Goal: Information Seeking & Learning: Learn about a topic

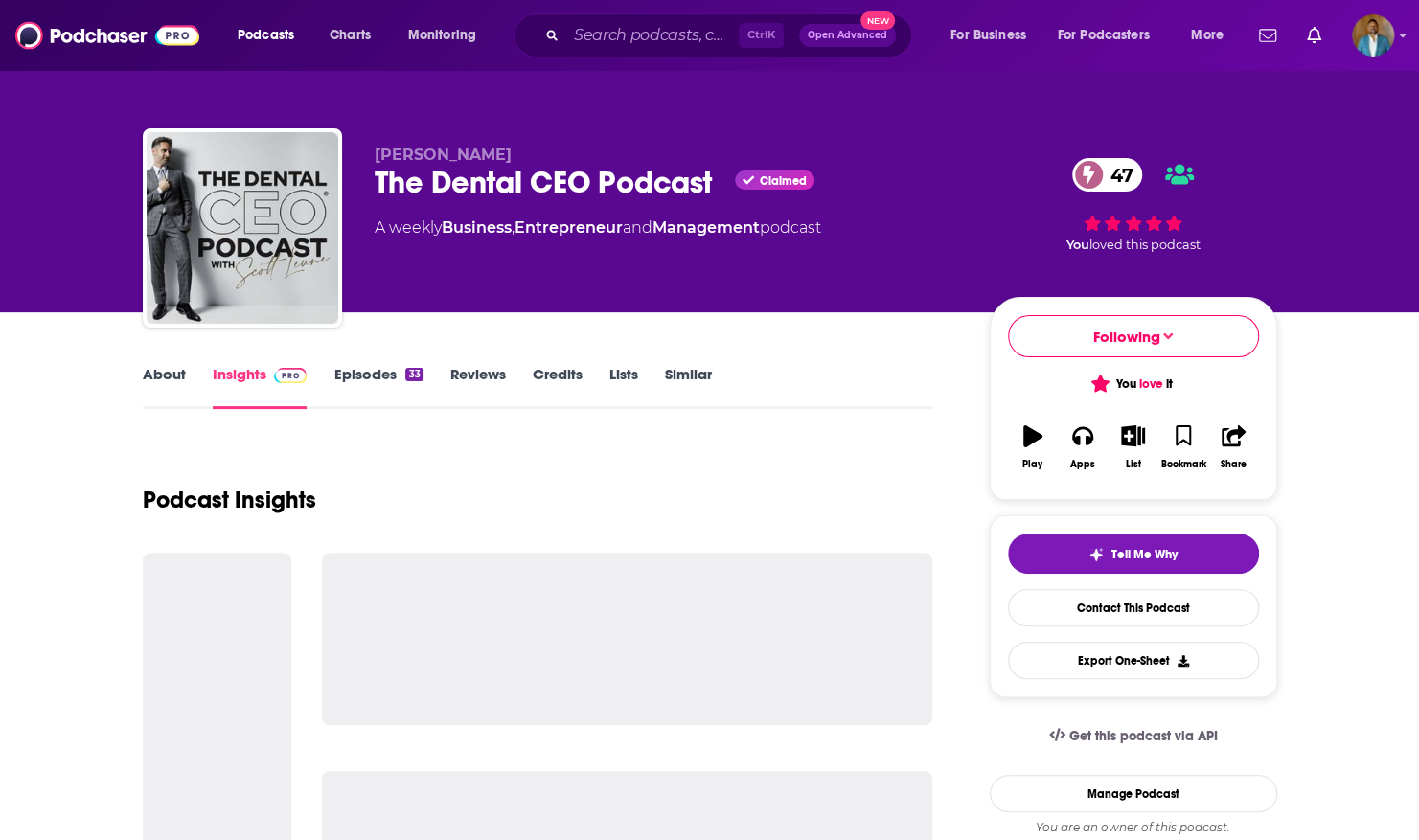
click at [641, 15] on div "Ctrl K Open Advanced New" at bounding box center [712, 36] width 399 height 44
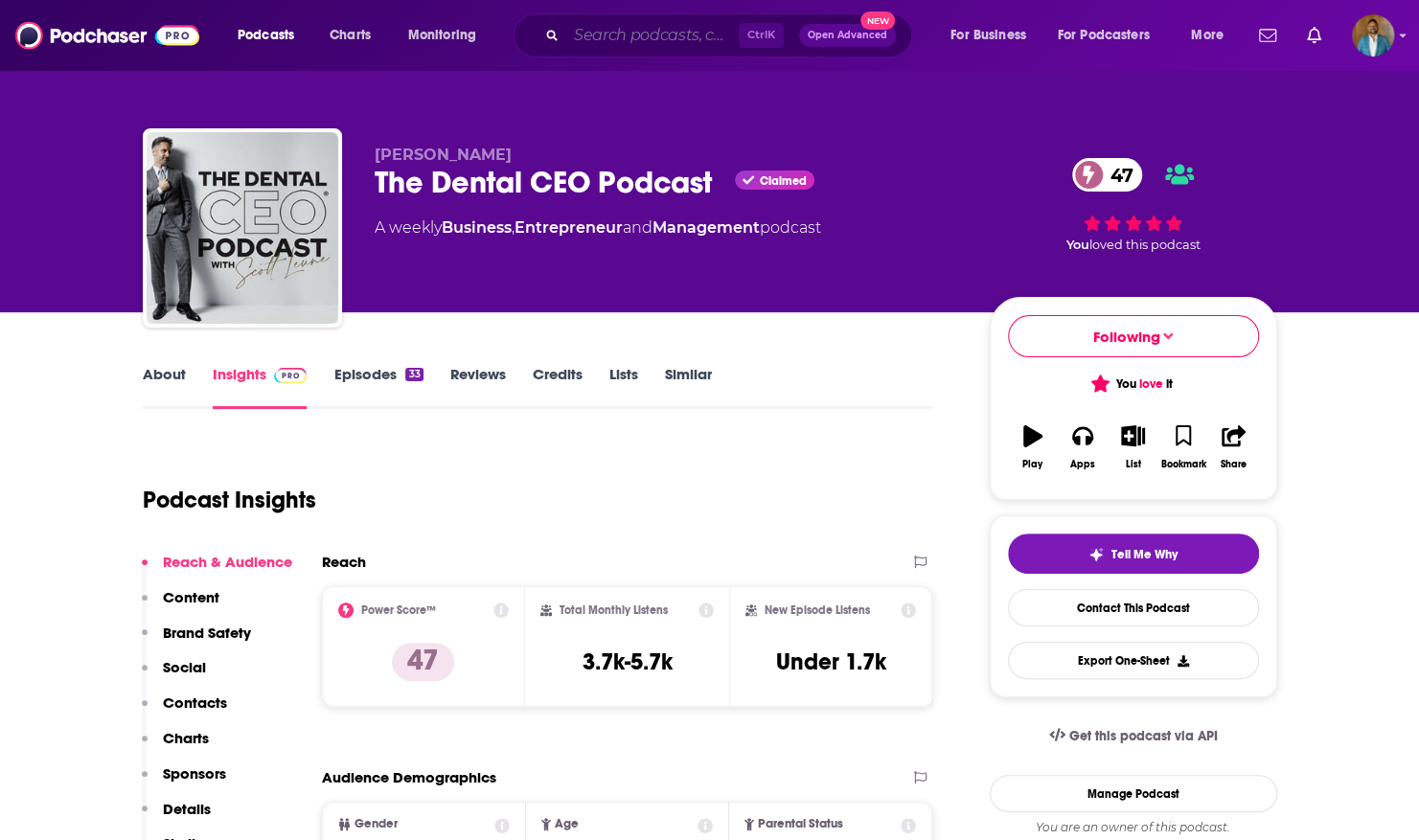
click at [613, 38] on input "Search podcasts, credits, & more..." at bounding box center [652, 36] width 172 height 31
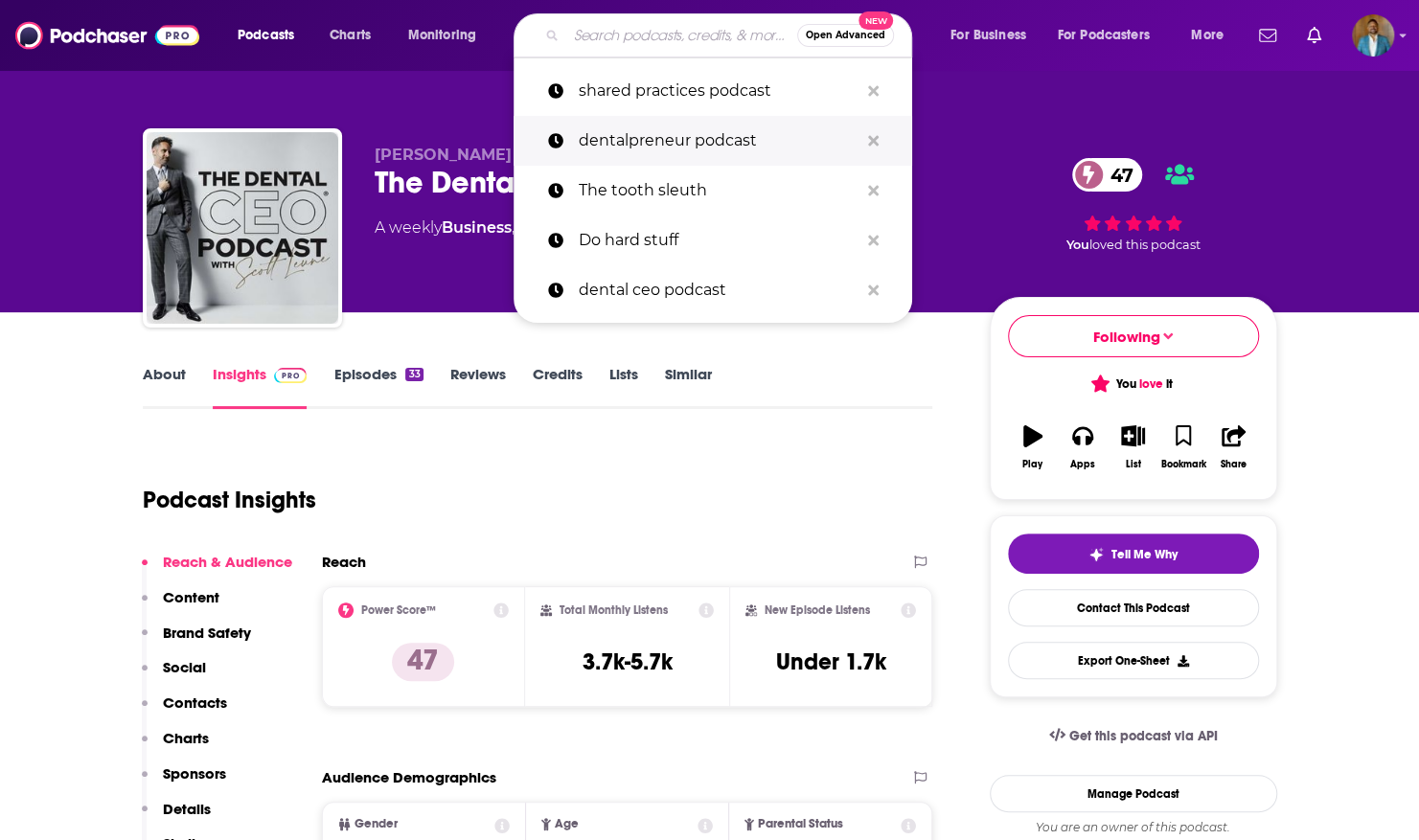
click at [623, 148] on p "dentalpreneur podcast" at bounding box center [718, 141] width 280 height 50
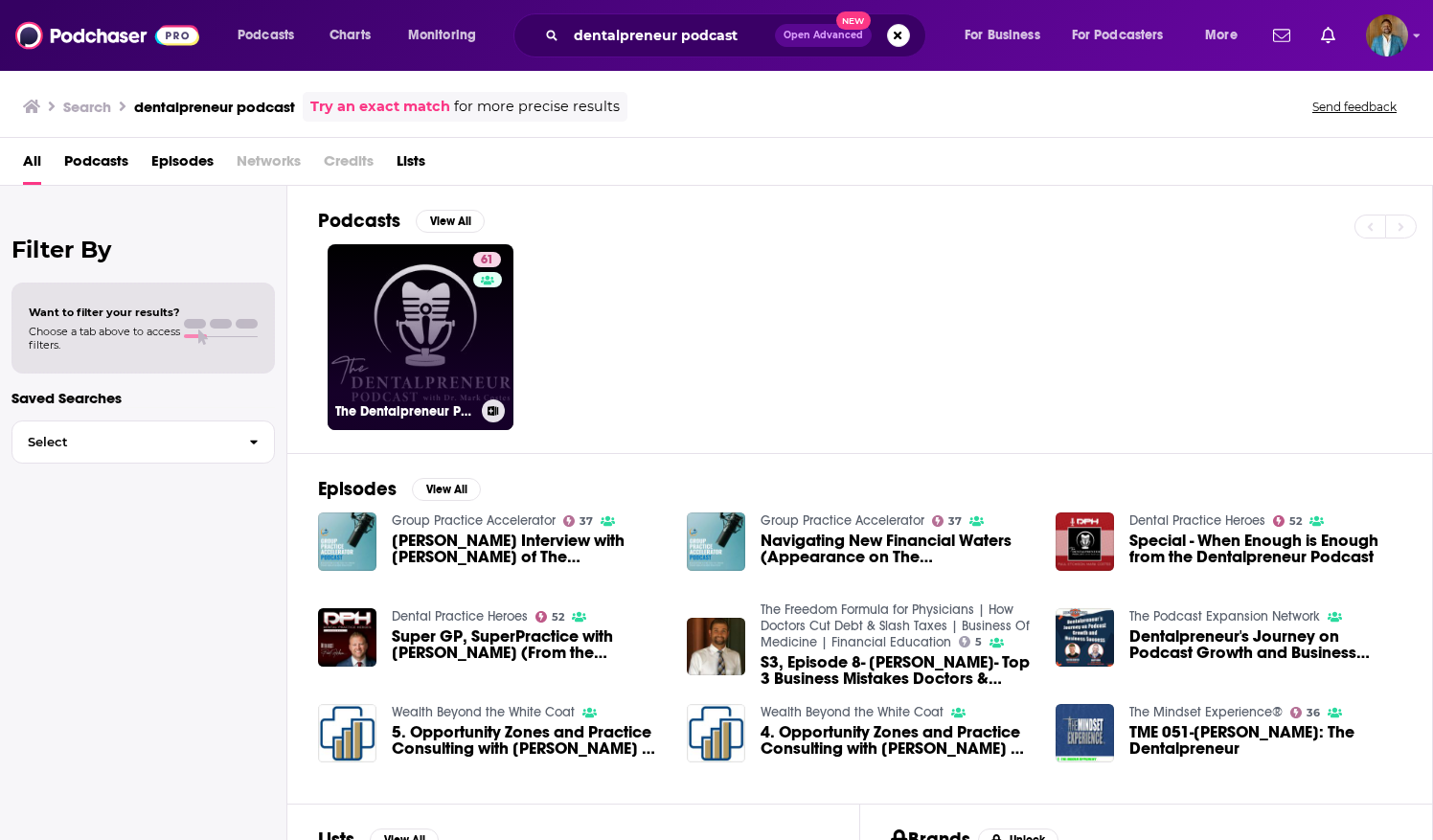
click at [432, 344] on link "61 The Dentalpreneur Podcast w/ Dr. Mark Costes" at bounding box center [420, 336] width 185 height 185
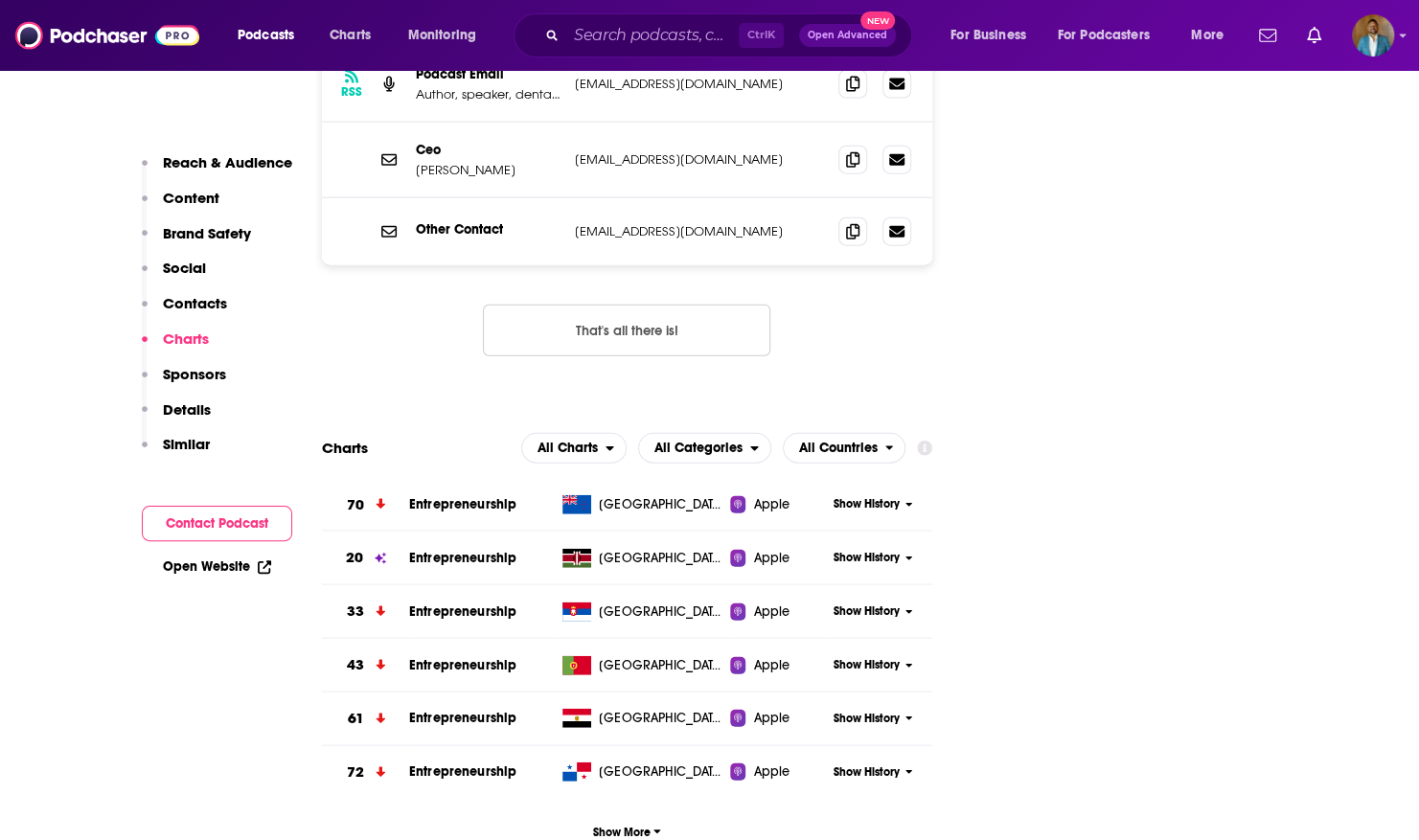
scroll to position [2534, 0]
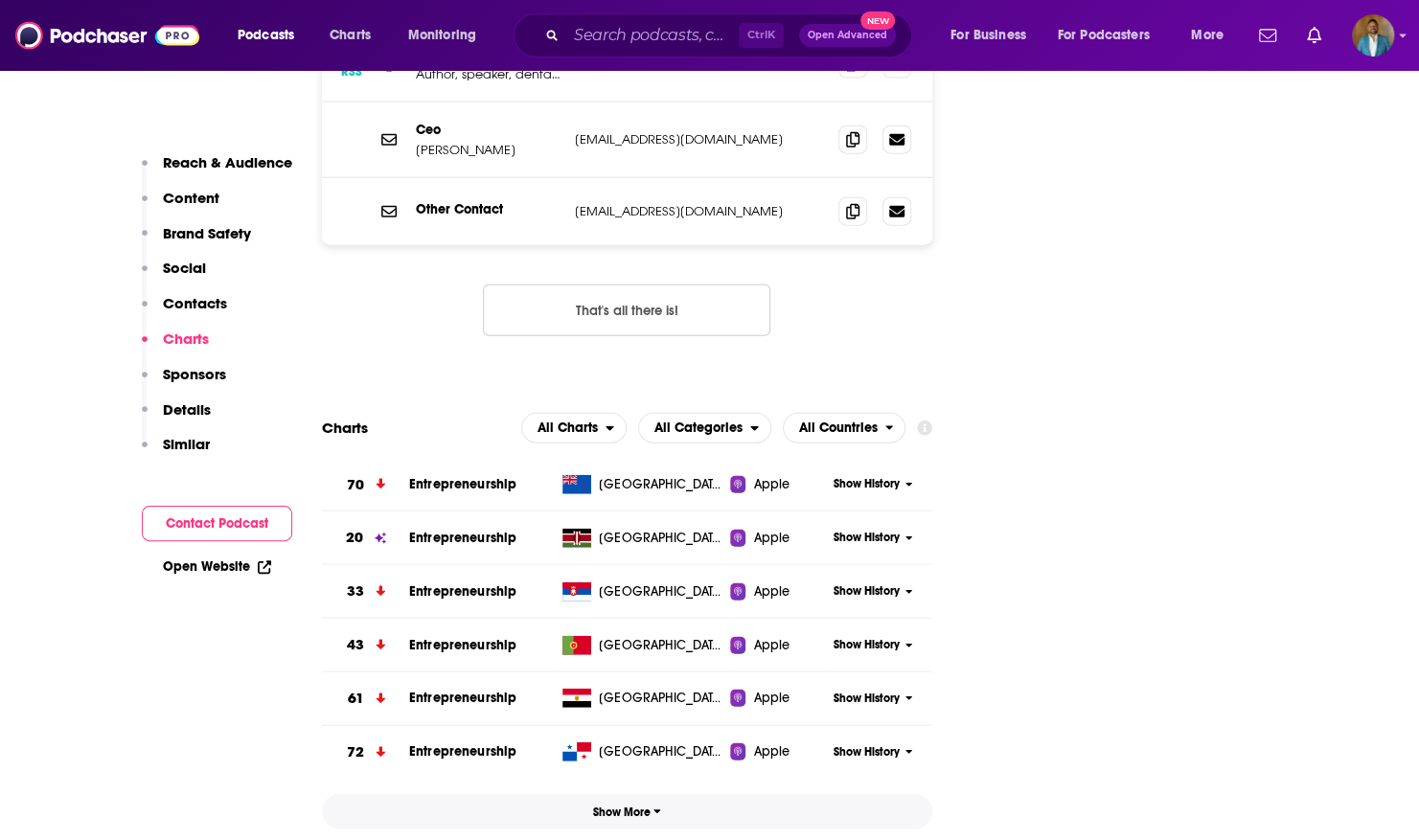
click at [646, 794] on button "Show More" at bounding box center [628, 811] width 611 height 36
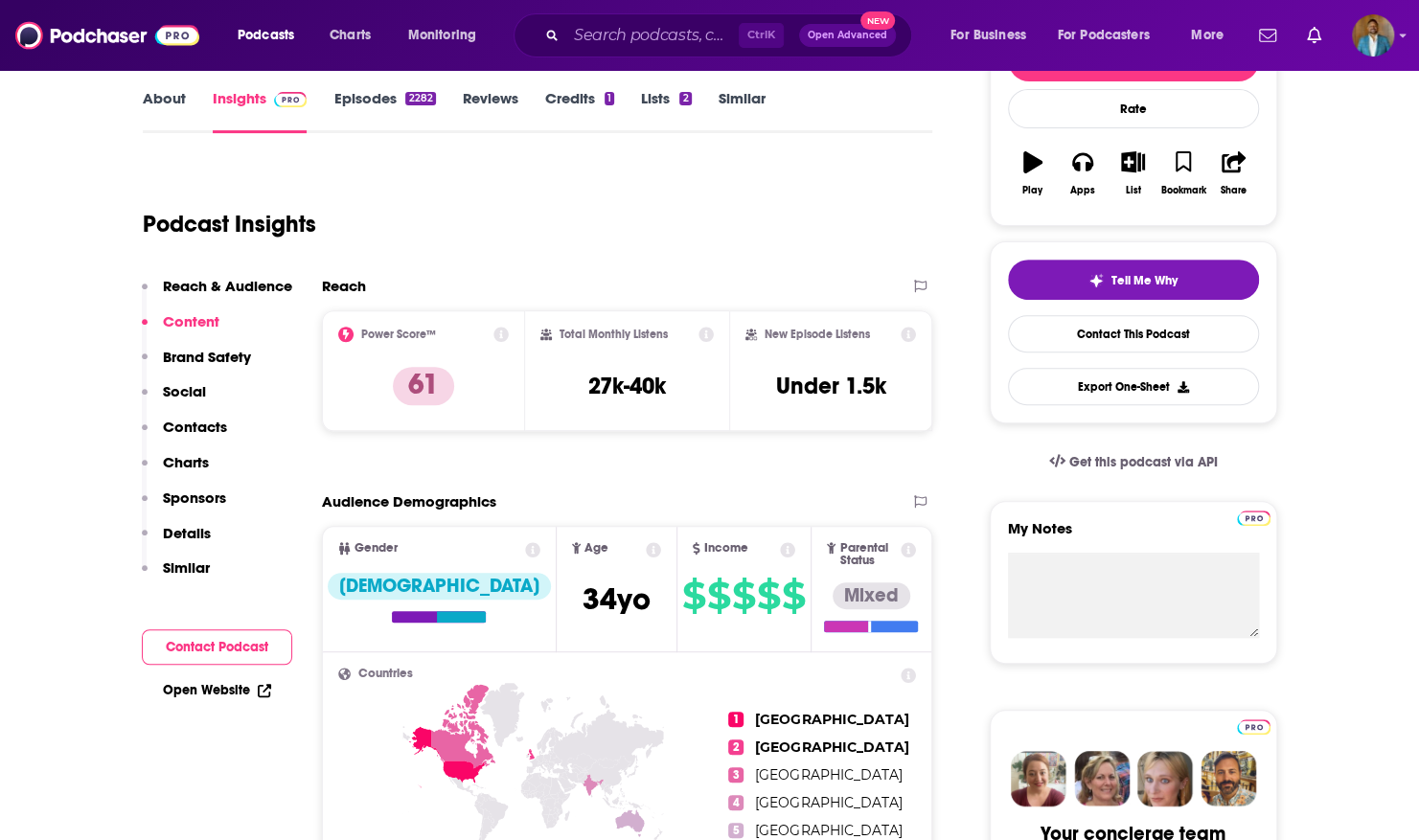
scroll to position [247, 0]
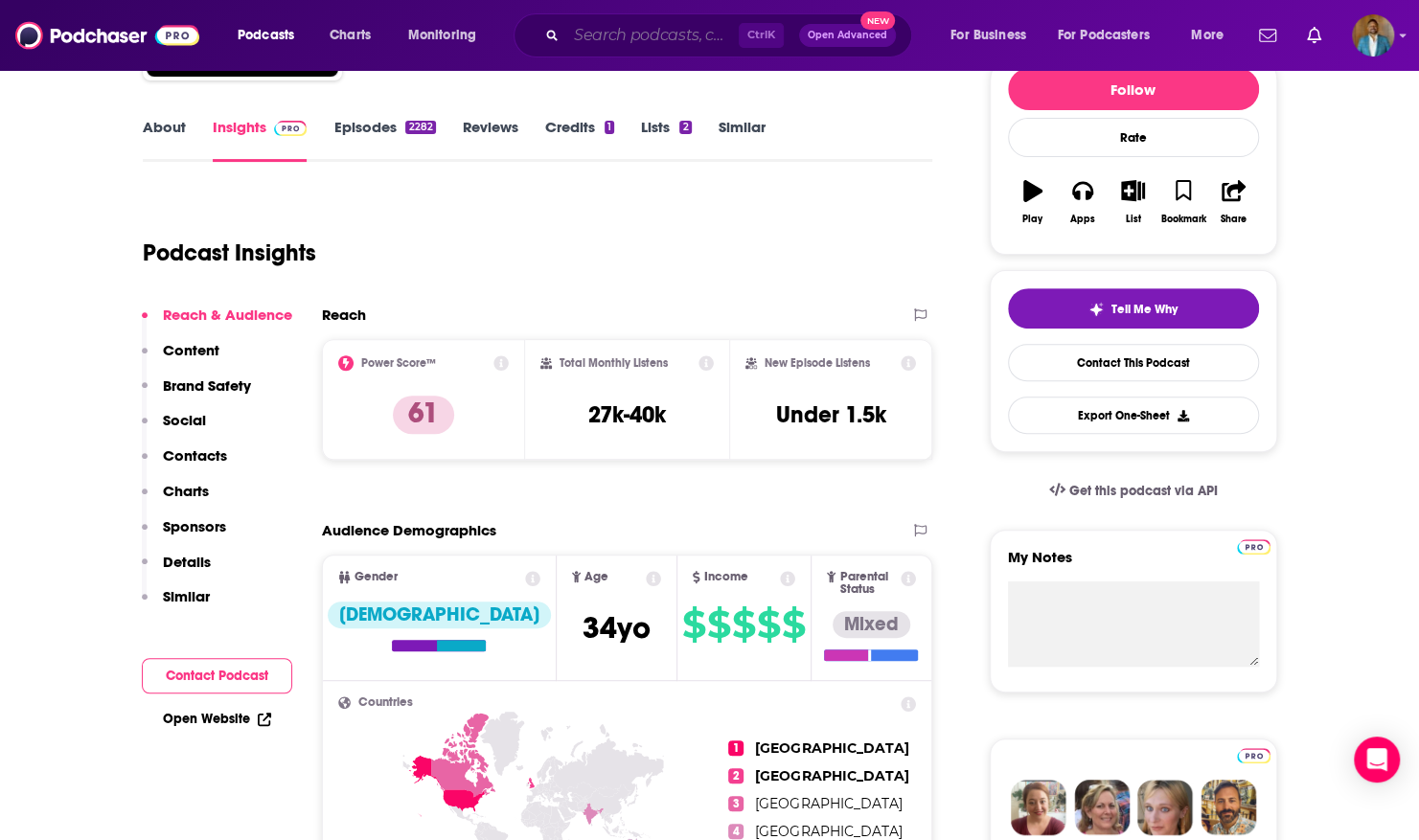
click at [605, 43] on input "Search podcasts, credits, & more..." at bounding box center [652, 36] width 172 height 31
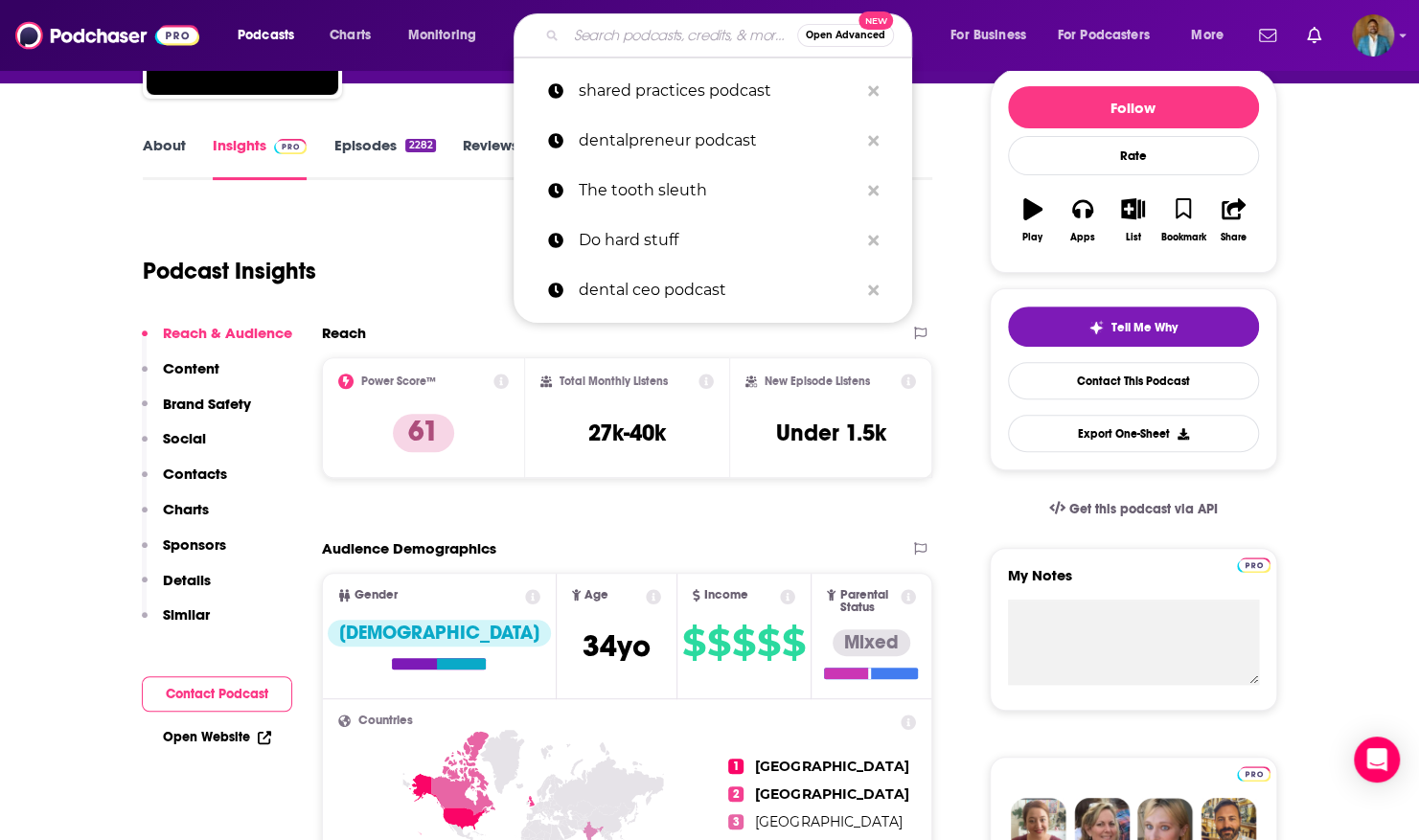
scroll to position [0, 0]
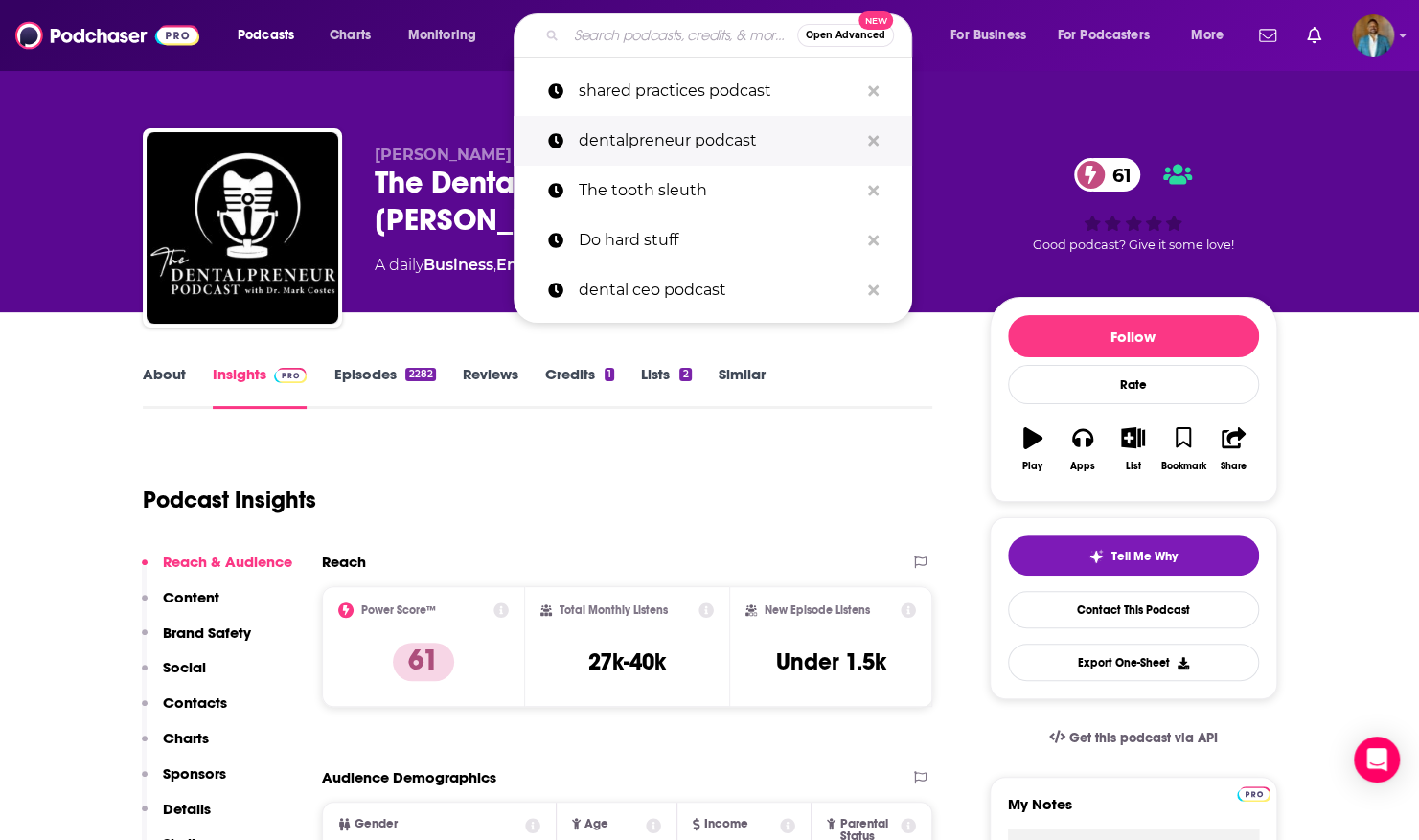
click at [720, 123] on p "dentalpreneur podcast" at bounding box center [718, 141] width 280 height 50
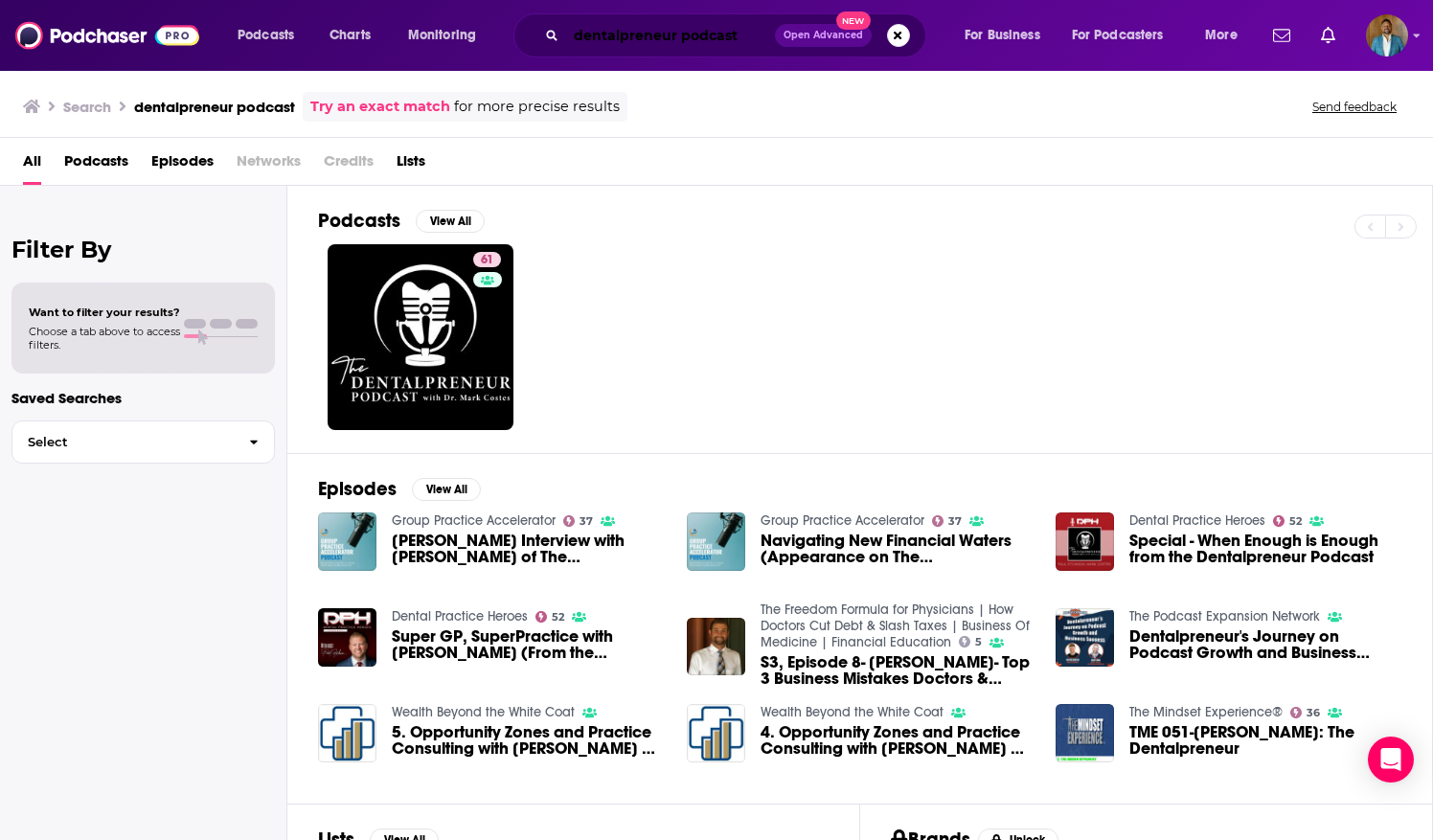
click at [566, 40] on input "dentalpreneur podcast" at bounding box center [670, 36] width 209 height 31
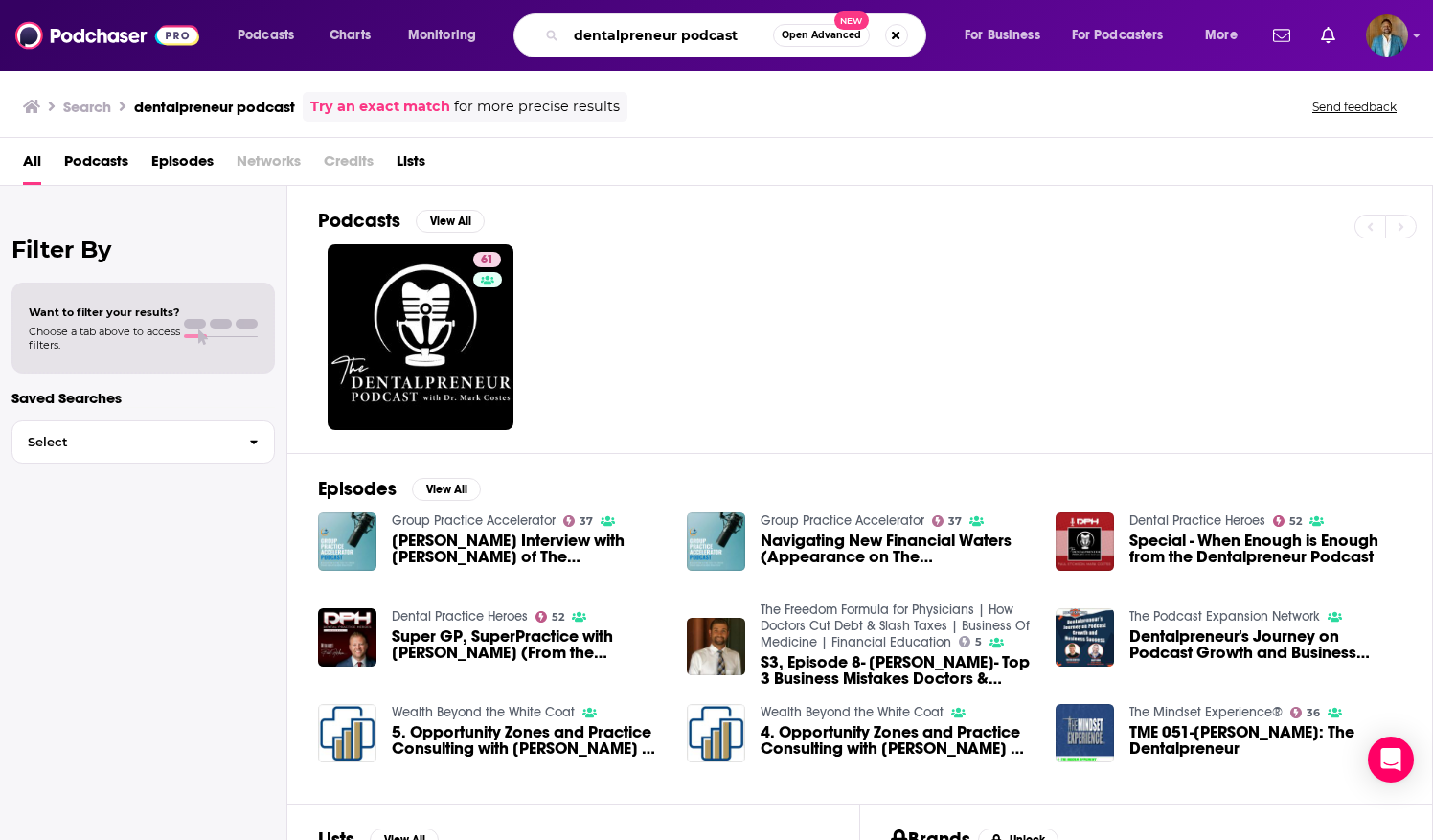
drag, startPoint x: 753, startPoint y: 31, endPoint x: 334, endPoint y: -33, distance: 423.9
click at [334, 0] on html "Podcasts Charts Monitoring dentalpreneur podcast Open Advanced New For Business…" at bounding box center [716, 420] width 1433 height 840
type input "dental ceo podcast"
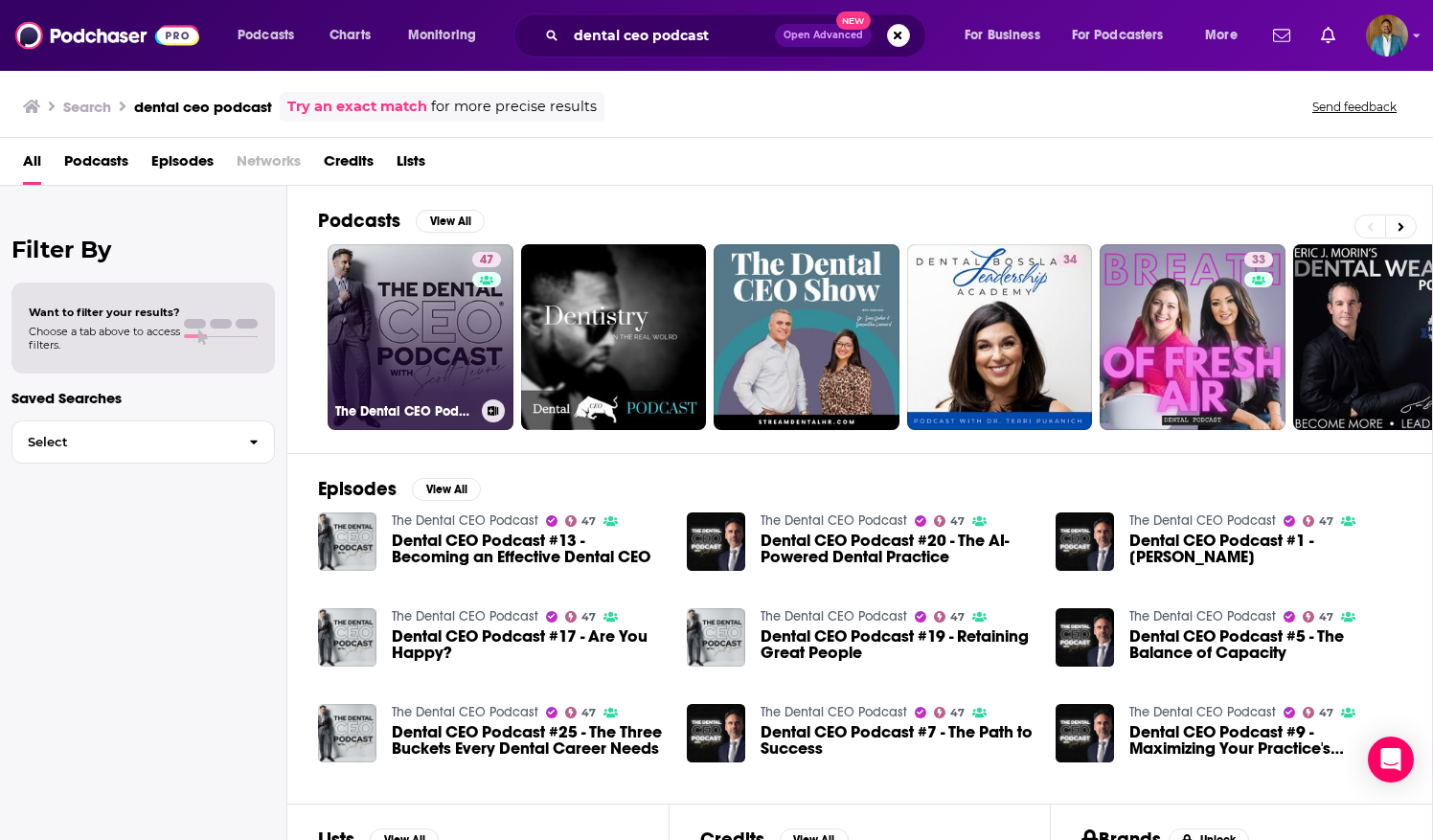
click at [475, 322] on div "47" at bounding box center [488, 325] width 34 height 147
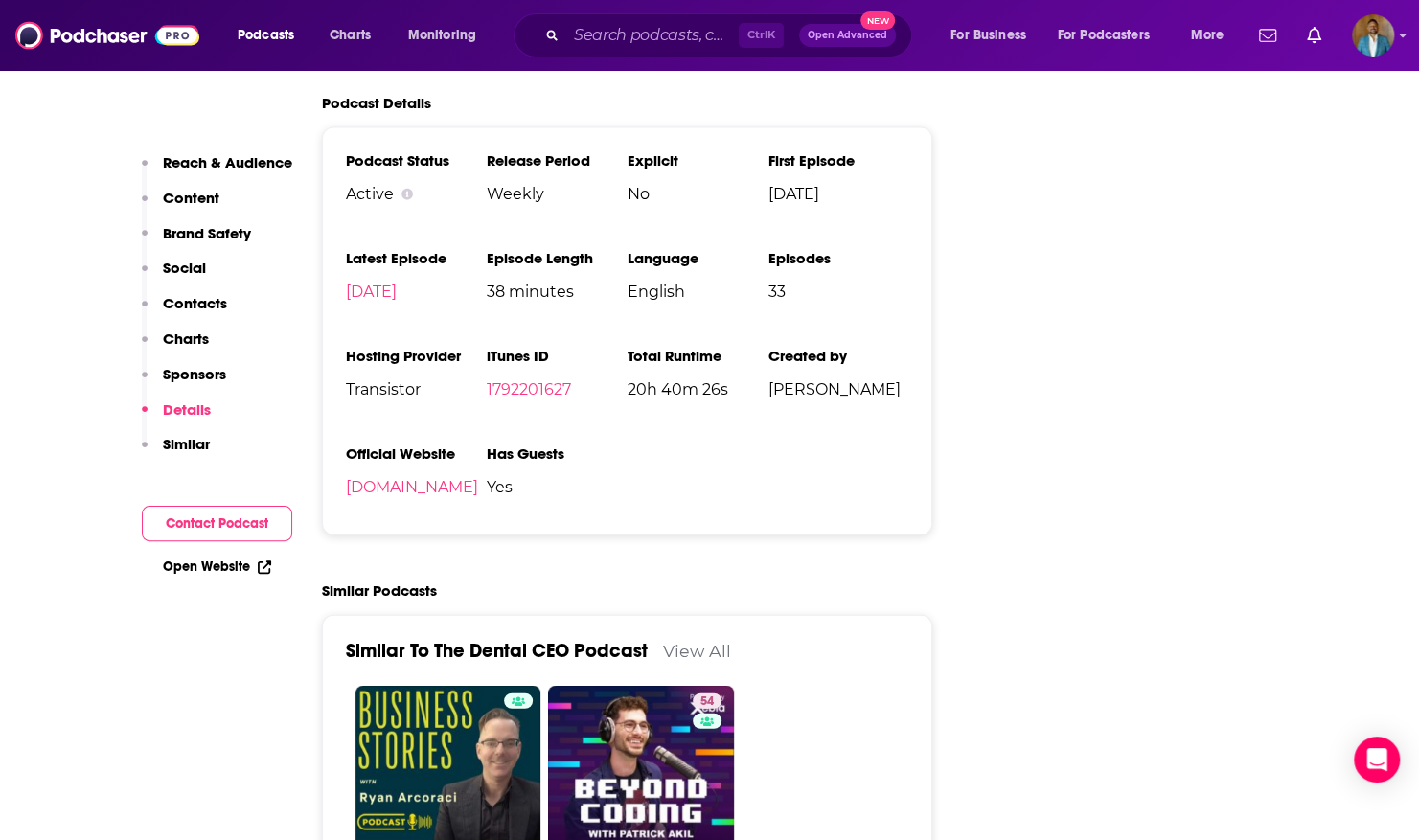
scroll to position [2572, 0]
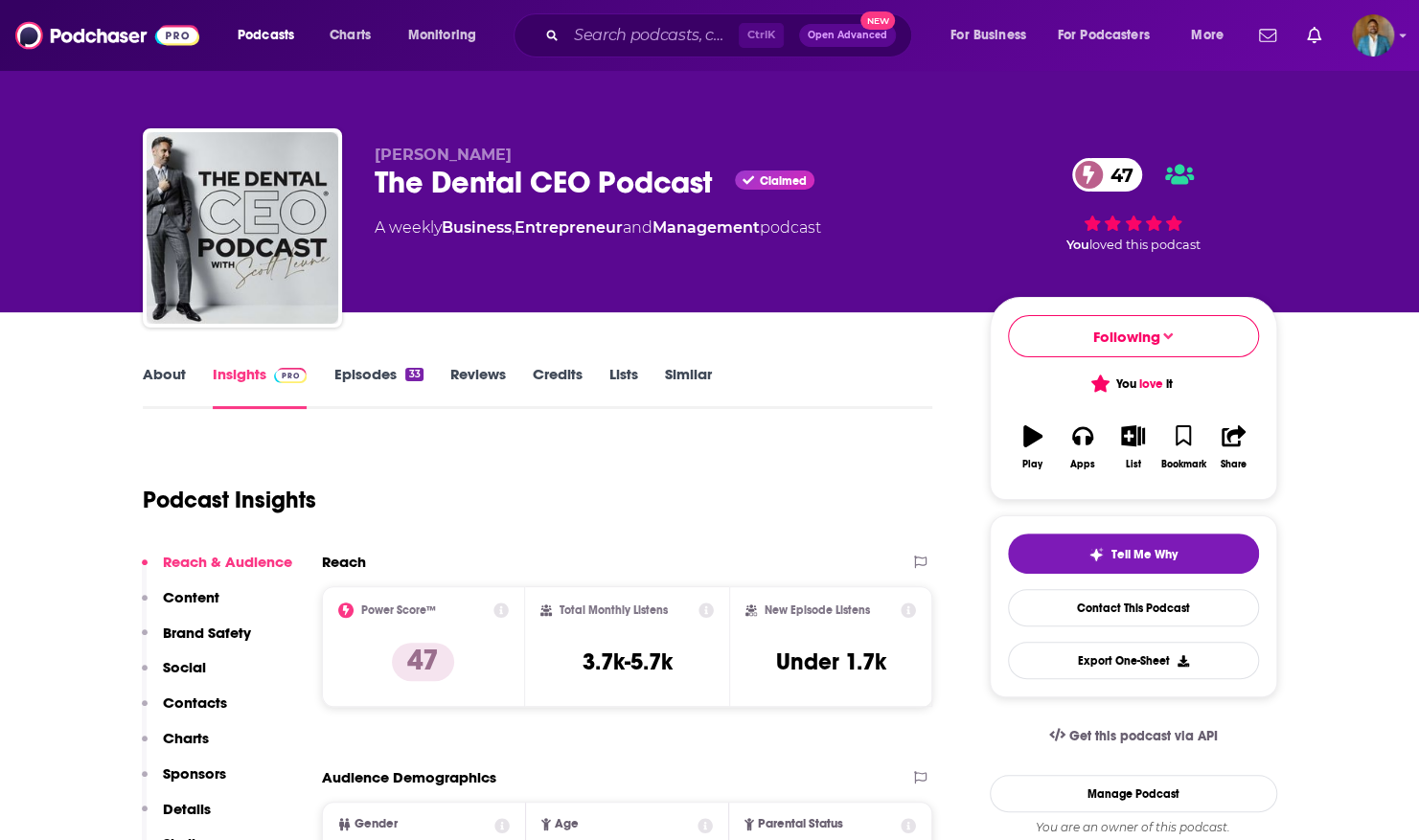
click at [194, 602] on p "Content" at bounding box center [190, 597] width 57 height 18
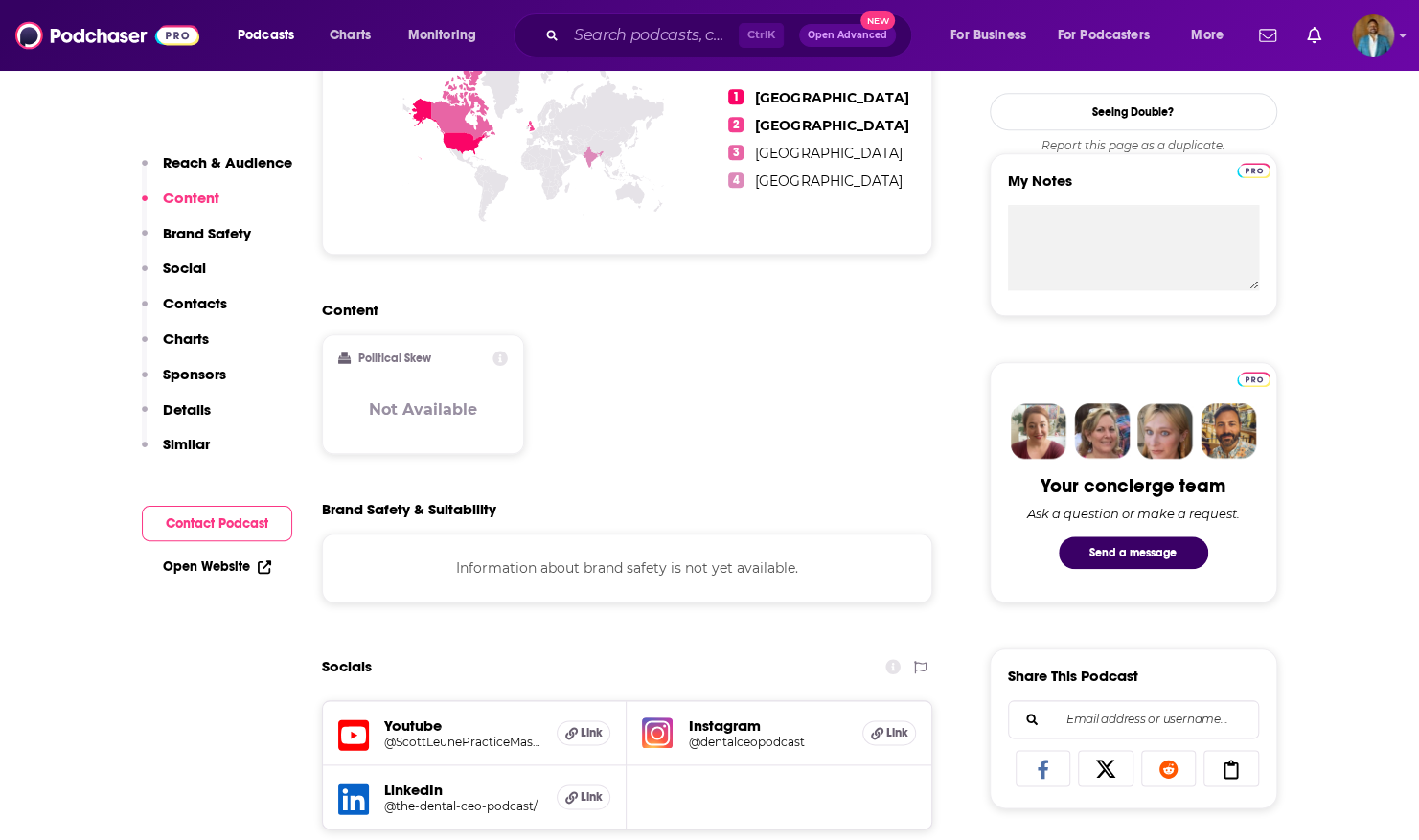
scroll to position [929, 0]
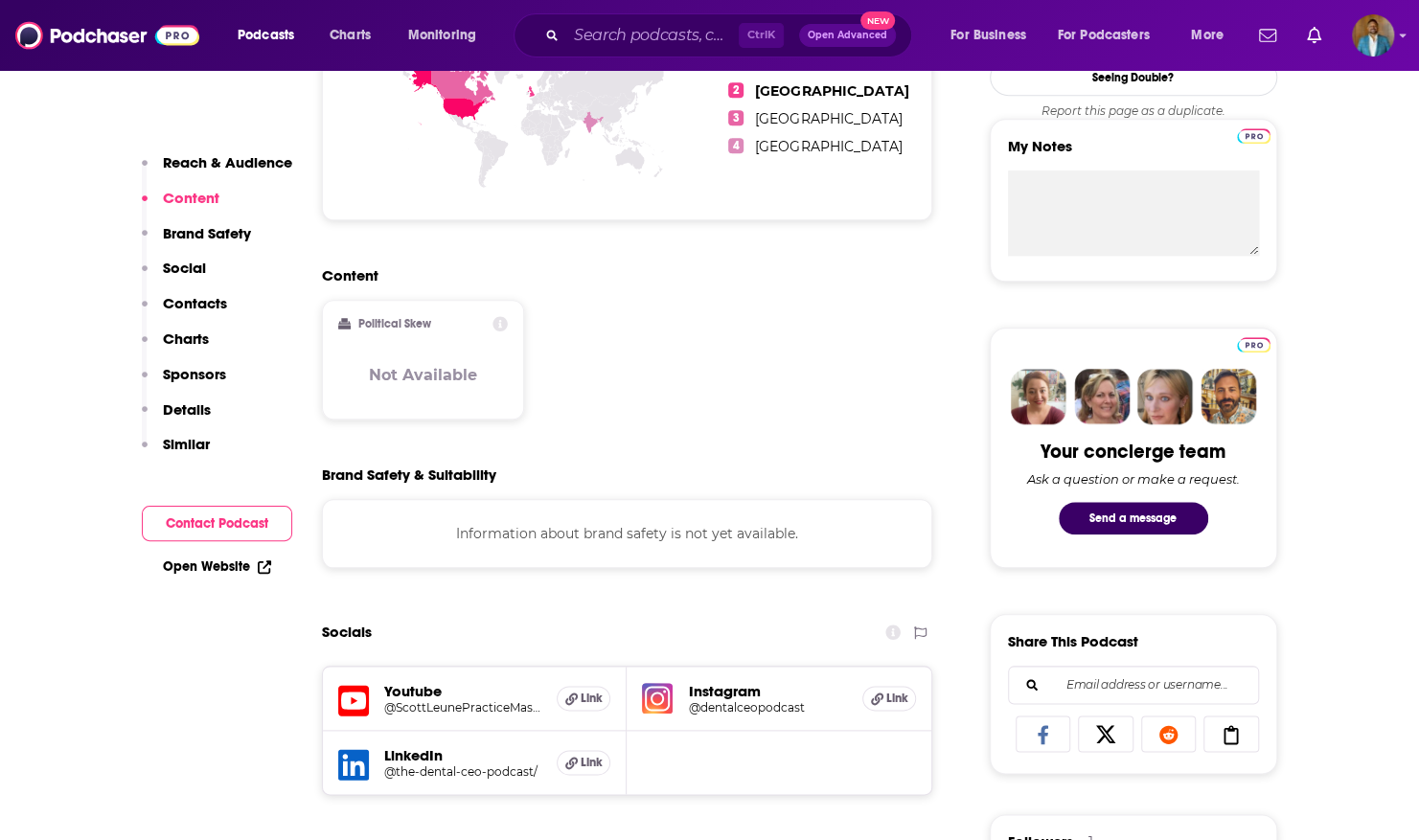
click at [445, 397] on div "Political Skew Not Available" at bounding box center [423, 360] width 169 height 88
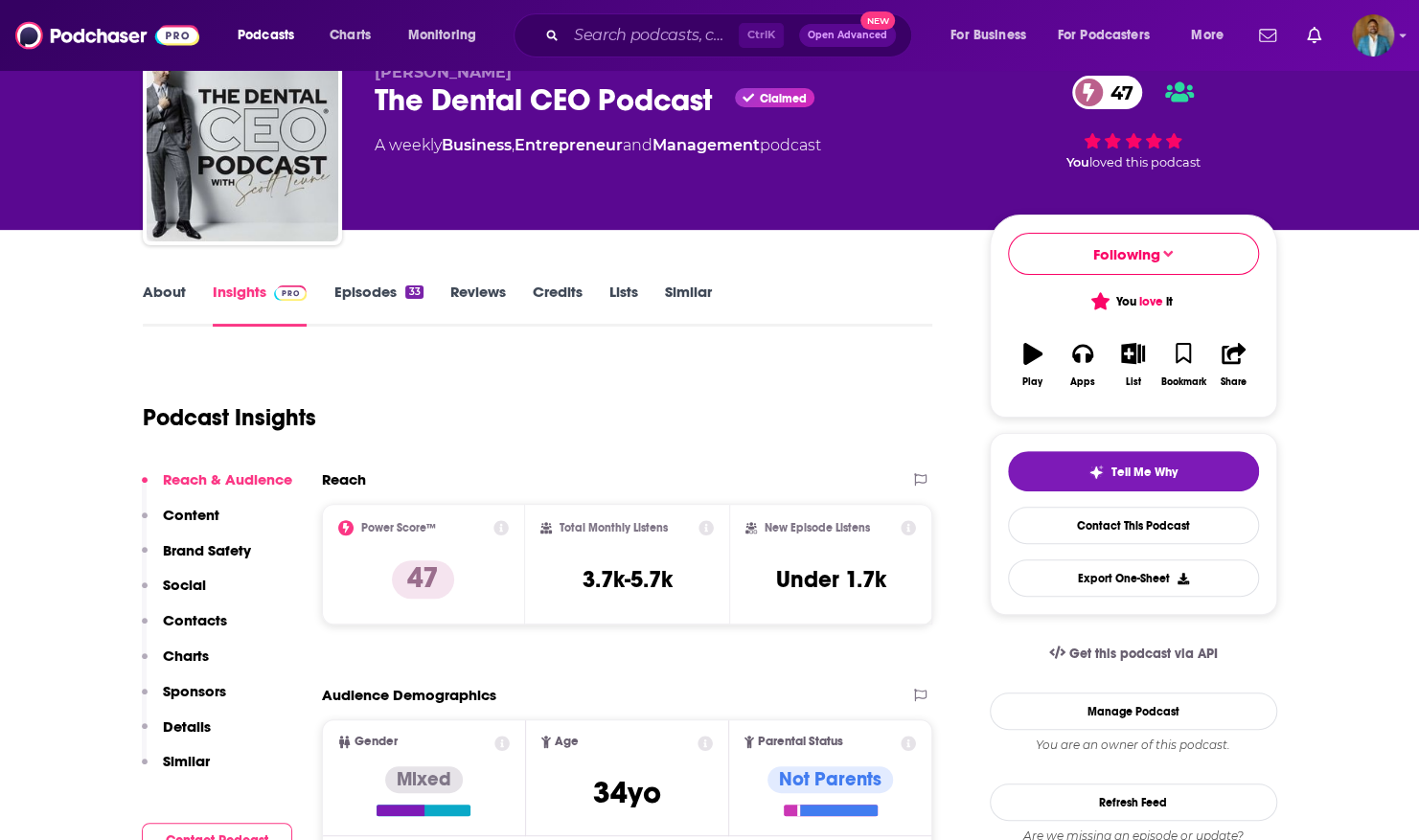
scroll to position [0, 0]
